Goal: Information Seeking & Learning: Compare options

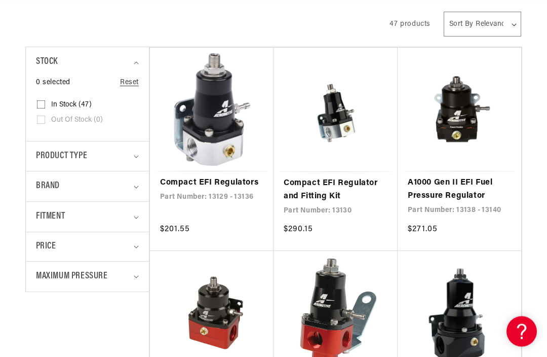
scroll to position [231, 0]
click at [136, 157] on icon "Product type (0 selected)" at bounding box center [136, 156] width 5 height 3
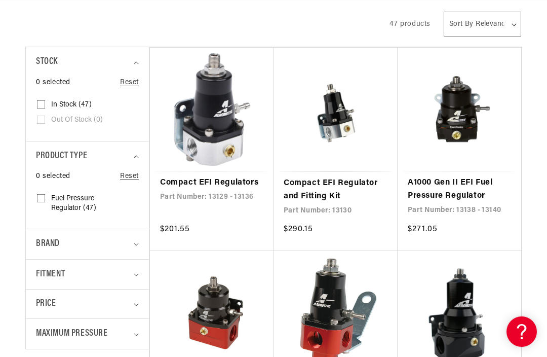
click at [43, 196] on input "Fuel Pressure Regulator (47) Fuel Pressure Regulator (47 products)" at bounding box center [41, 200] width 8 height 8
checkbox input "true"
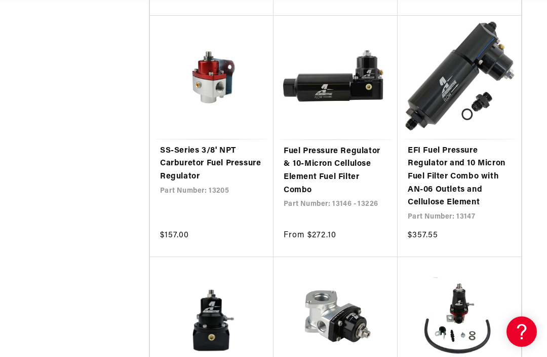
click at [205, 158] on link "SS-Series 3/8' NPT Carburetor Fuel Pressure Regulator" at bounding box center [211, 163] width 103 height 39
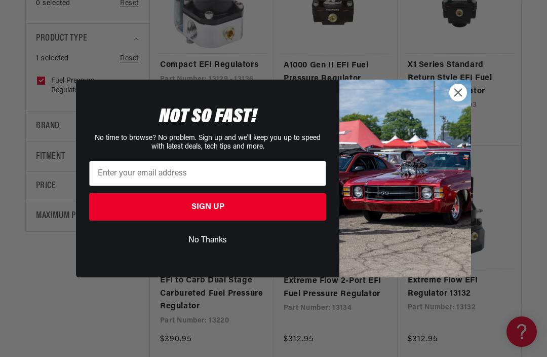
click at [462, 101] on circle "Close dialog" at bounding box center [458, 92] width 17 height 17
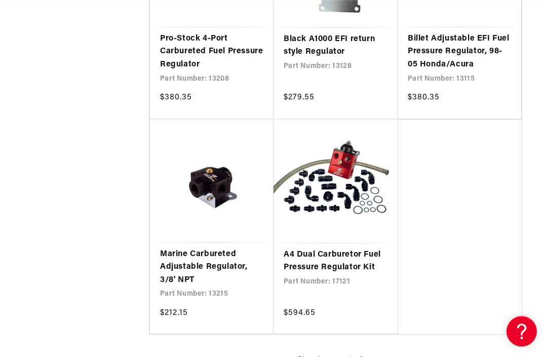
scroll to position [0, 1368]
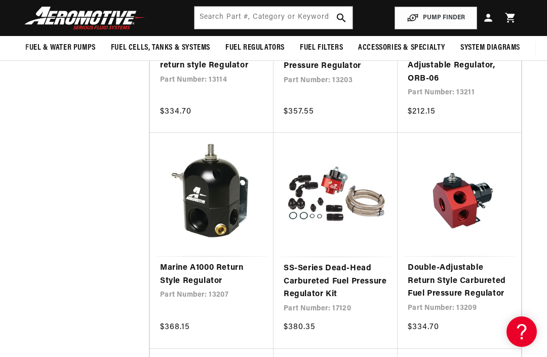
click at [351, 270] on link "SS-Series Dead-Head Carbureted Fuel Pressure Regulator Kit" at bounding box center [336, 281] width 104 height 39
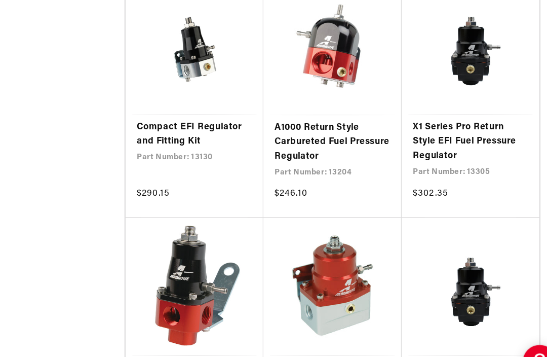
scroll to position [724, 0]
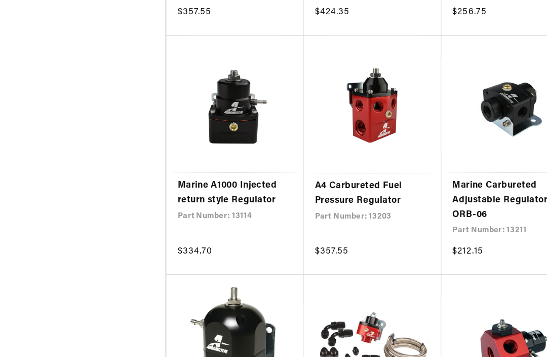
click at [460, 171] on link "Marine Carbureted Adjustable Regulator, ORB-06" at bounding box center [459, 185] width 103 height 39
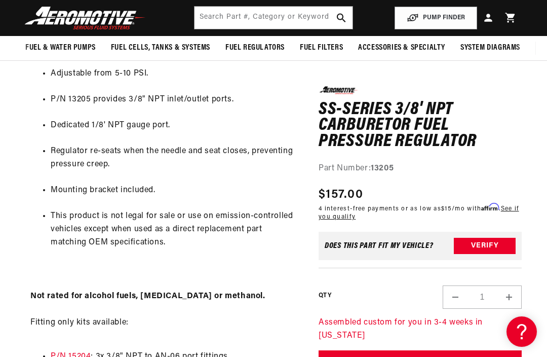
scroll to position [554, 0]
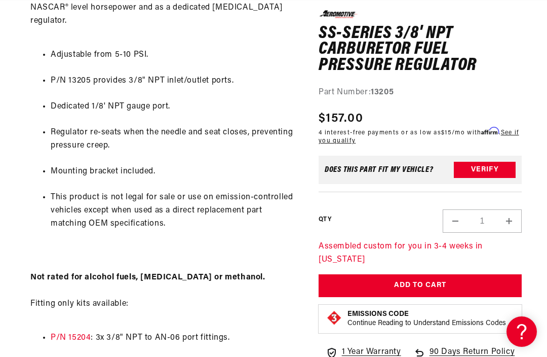
click at [487, 192] on div "QTY Decrease quantity for SS-Series 3/8&#39; NPT Carburetor Fuel Pressure Regul…" at bounding box center [420, 211] width 203 height 41
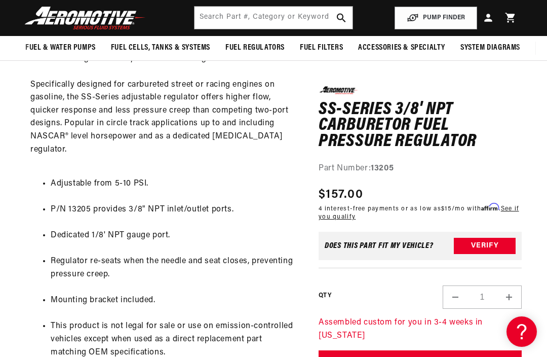
scroll to position [0, 0]
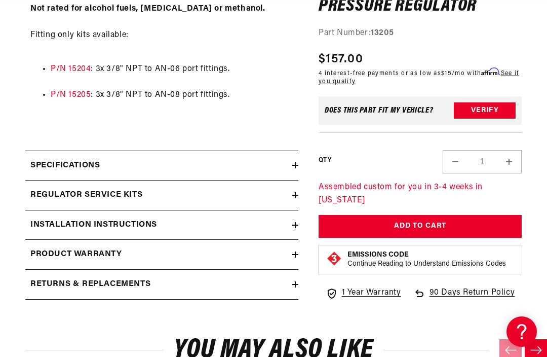
click at [287, 151] on summary "Specifications" at bounding box center [161, 165] width 273 height 29
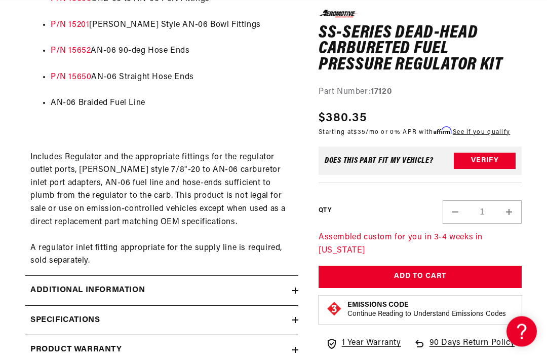
scroll to position [544, 0]
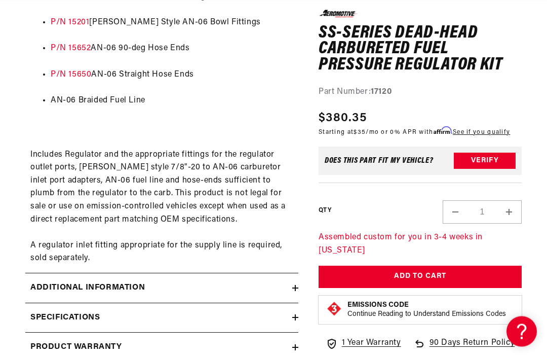
click at [296, 316] on summary "Specifications" at bounding box center [161, 317] width 273 height 29
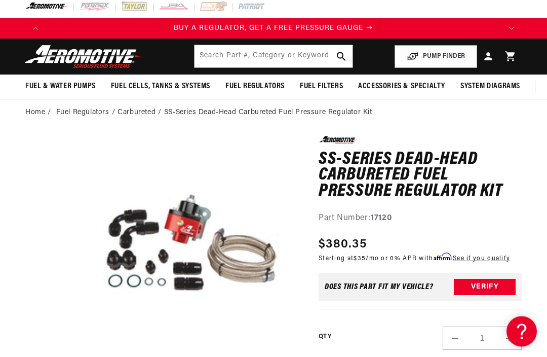
scroll to position [0, 0]
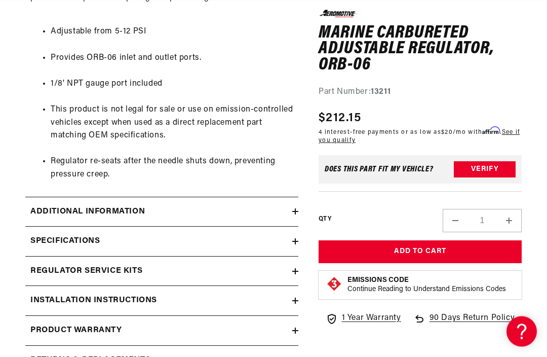
scroll to position [499, 0]
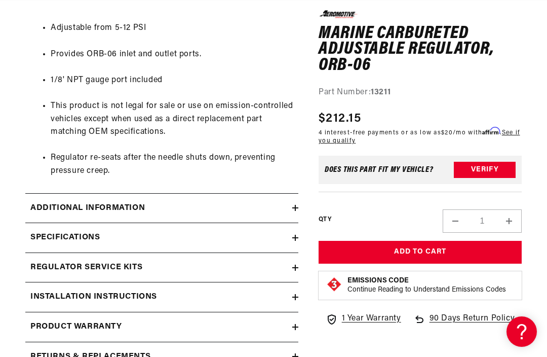
click at [295, 223] on summary "Specifications" at bounding box center [161, 237] width 273 height 29
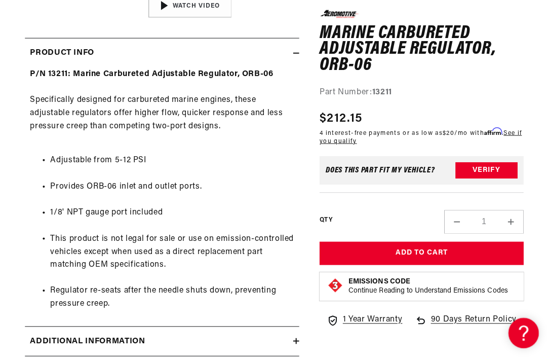
scroll to position [0, 912]
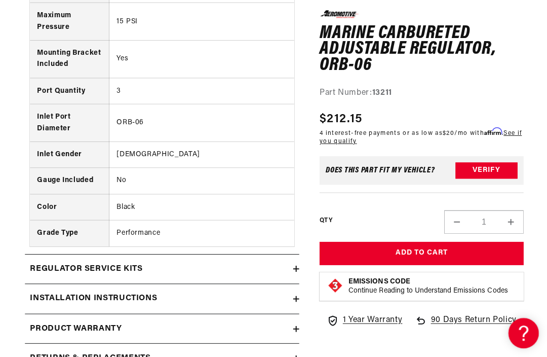
click at [289, 253] on summary "Regulator Service Kits" at bounding box center [161, 267] width 273 height 29
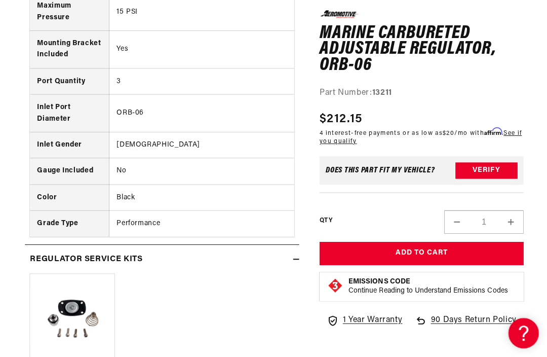
scroll to position [0, 0]
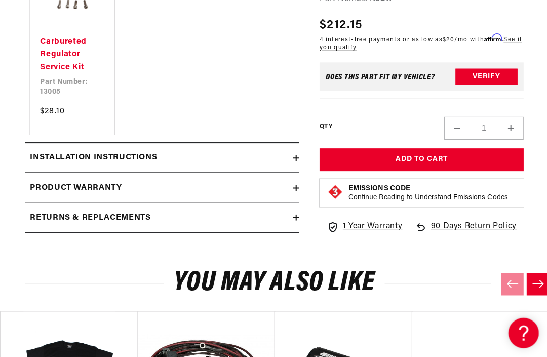
click at [294, 157] on icon at bounding box center [295, 157] width 6 height 0
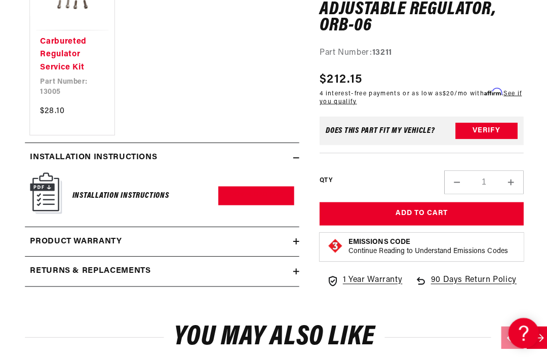
click at [252, 185] on link "Download PDF" at bounding box center [255, 194] width 75 height 19
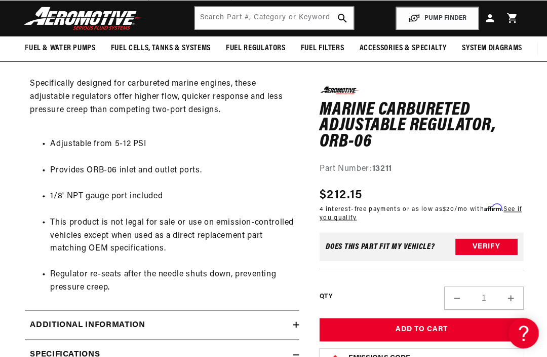
scroll to position [329, 0]
